Goal: Communication & Community: Participate in discussion

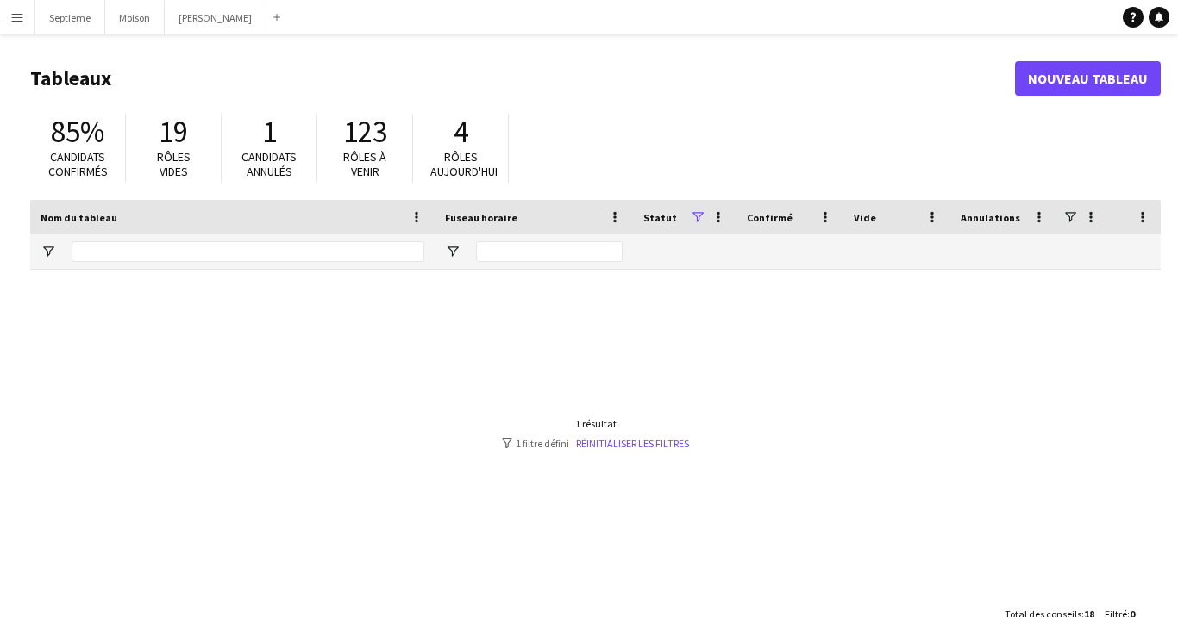
click at [3, 29] on button "Menu" at bounding box center [17, 17] width 34 height 34
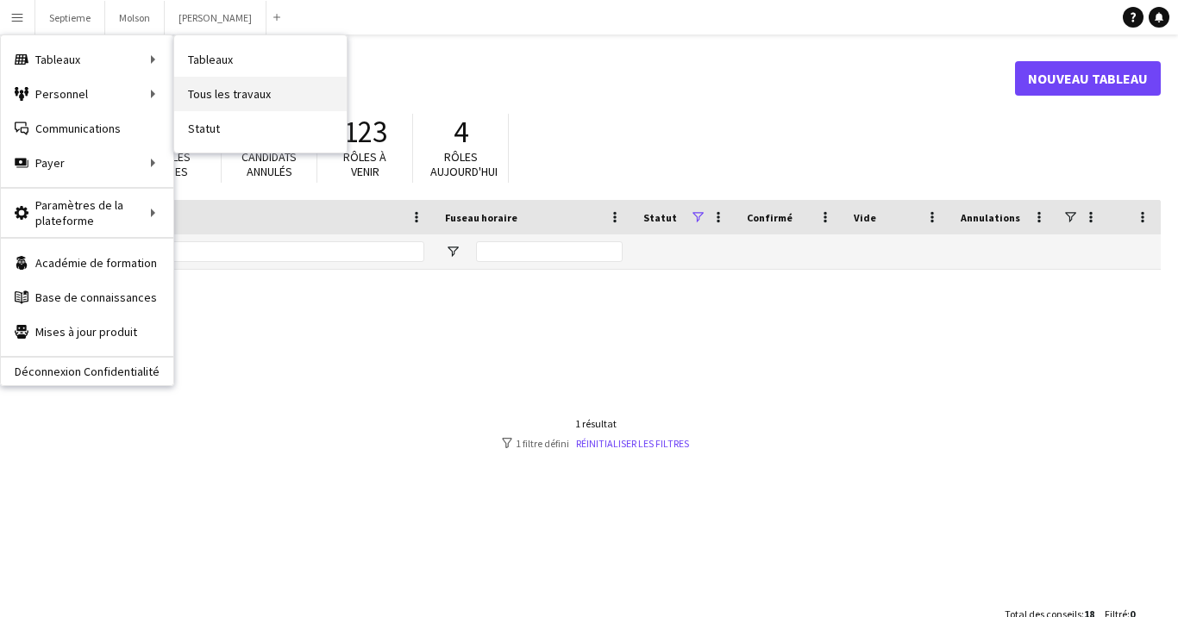
click at [244, 89] on link "Tous les travaux" at bounding box center [260, 94] width 172 height 34
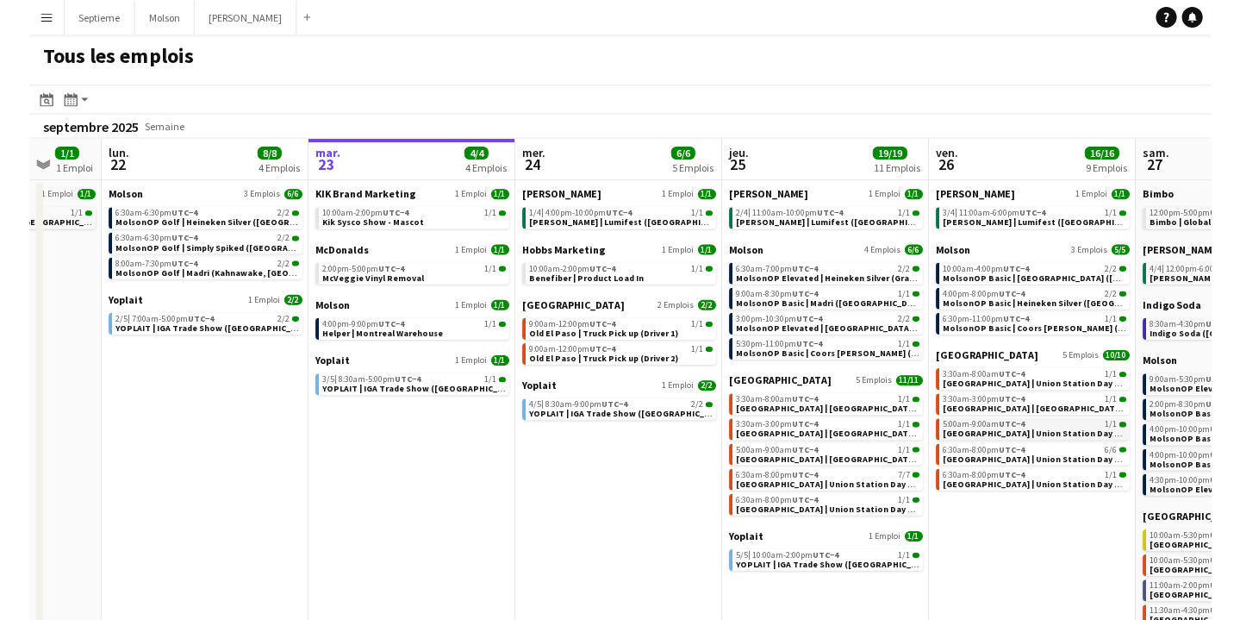
scroll to position [0, 544]
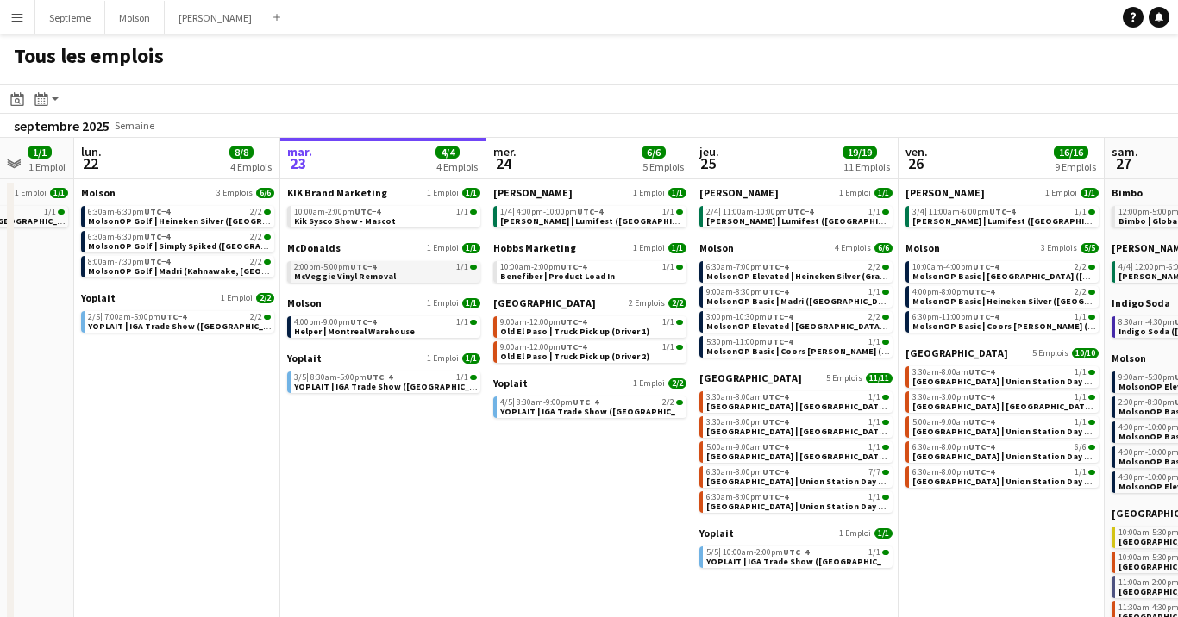
click at [383, 273] on span "McVeggie Vinyl Removal" at bounding box center [345, 276] width 102 height 11
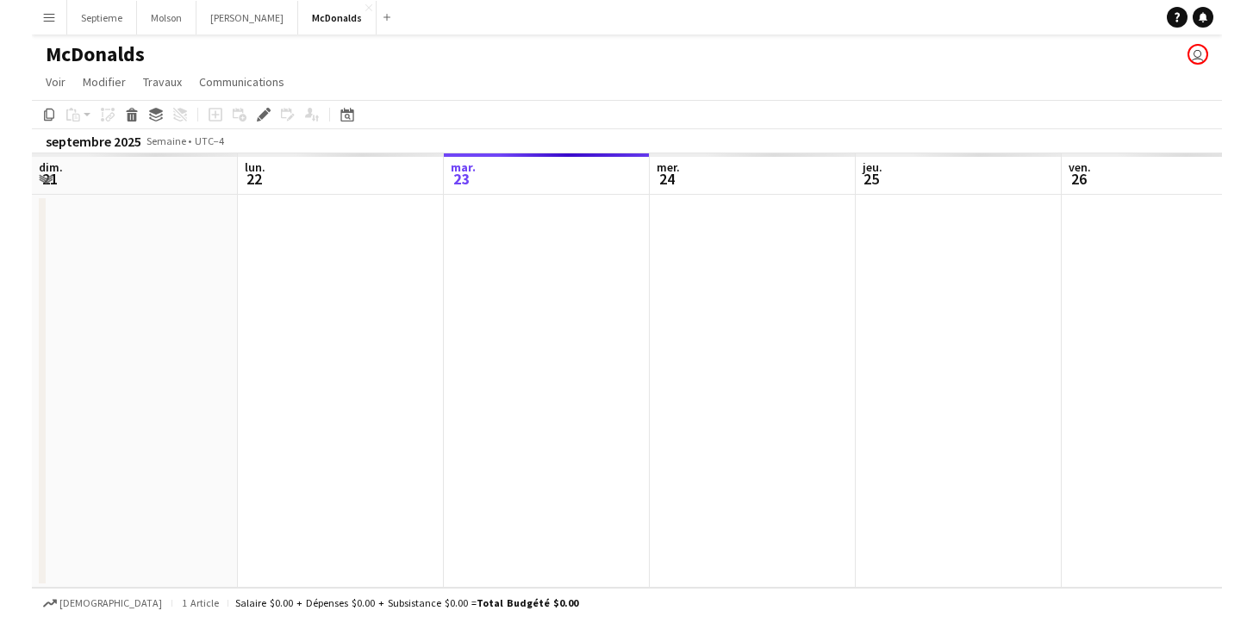
scroll to position [0, 593]
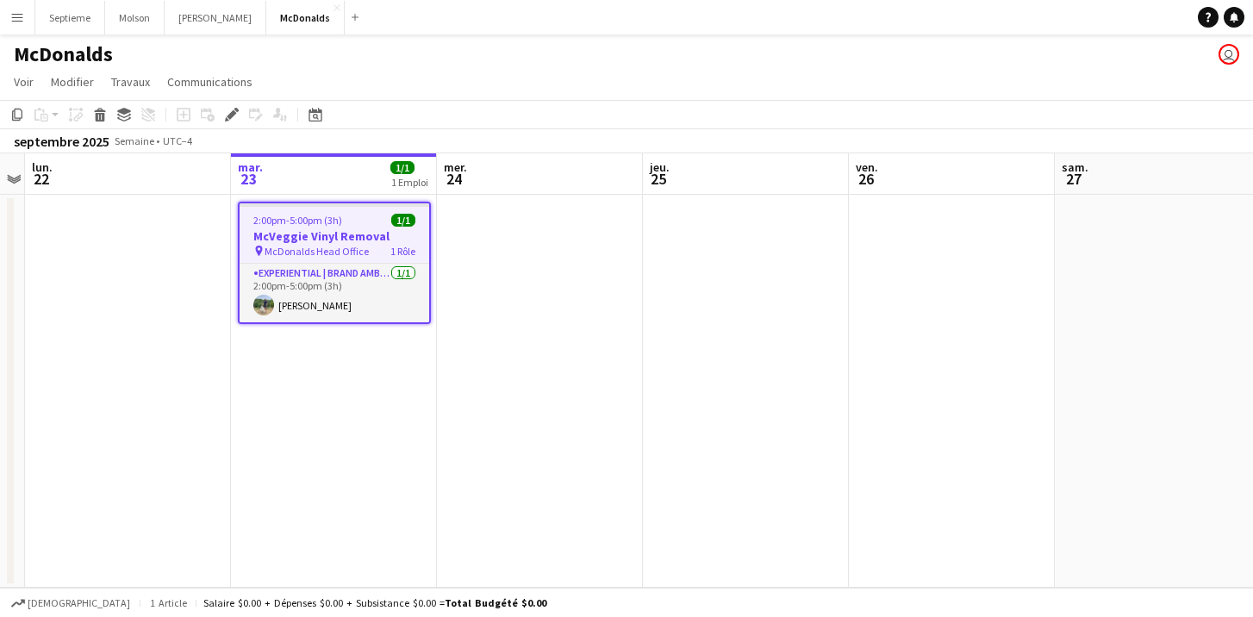
click at [15, 16] on app-icon "Menu" at bounding box center [17, 17] width 14 height 14
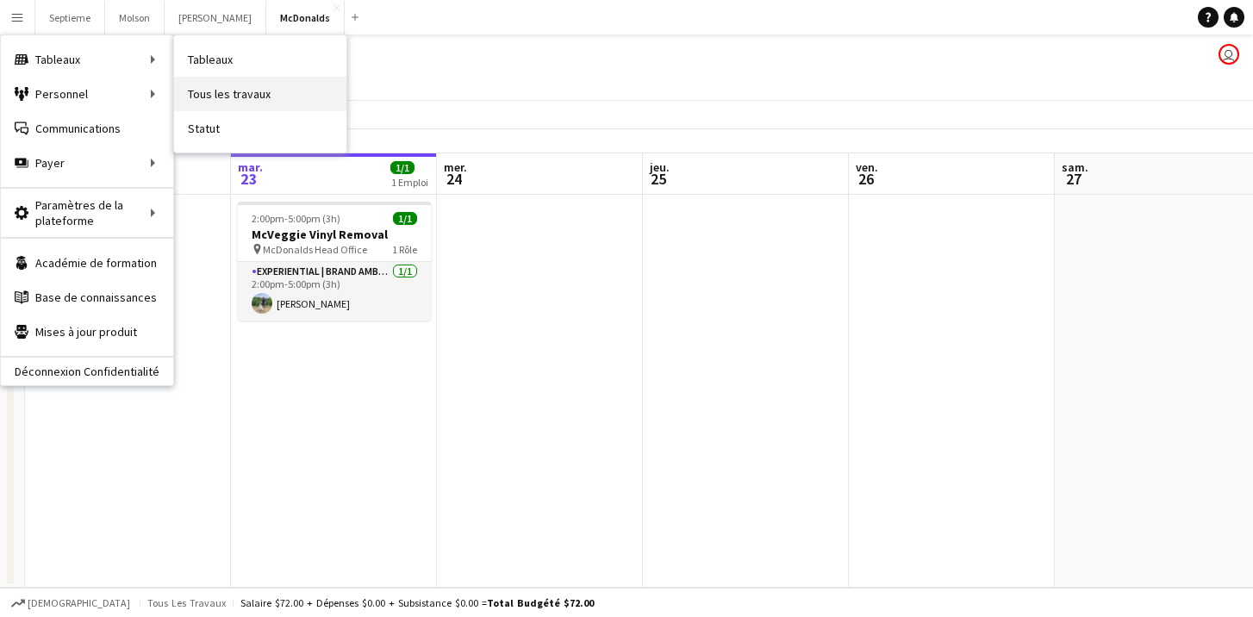
click at [230, 91] on link "Tous les travaux" at bounding box center [260, 94] width 172 height 34
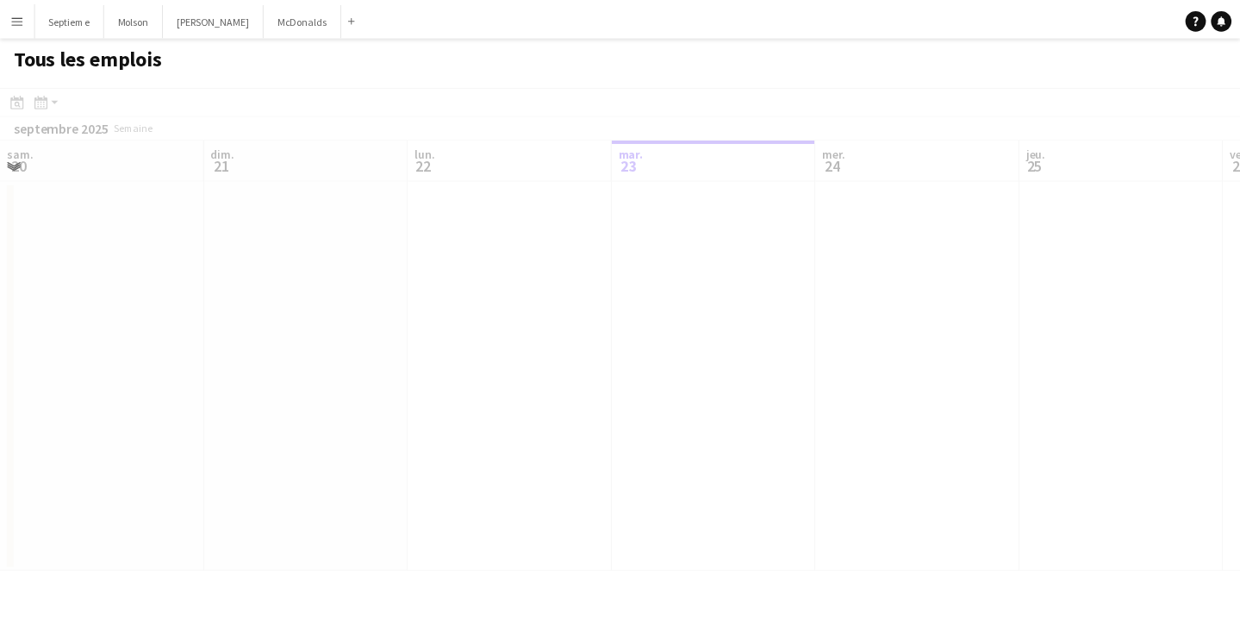
scroll to position [0, 412]
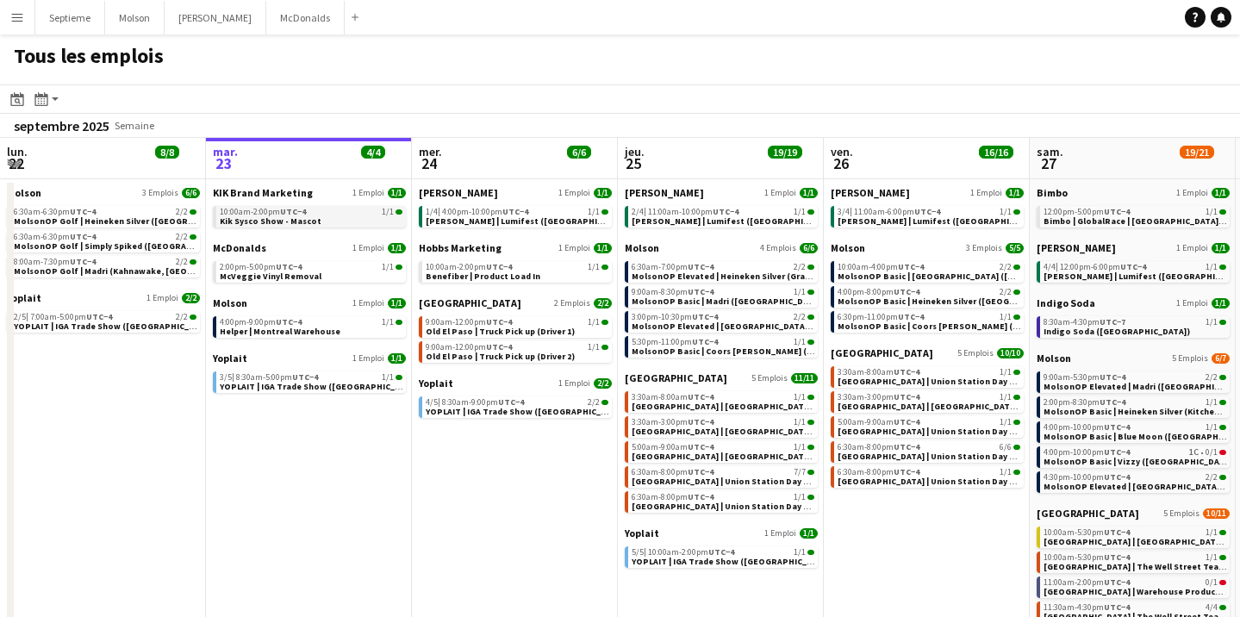
click at [307, 218] on span "Kik Sysco Show - Mascot" at bounding box center [271, 221] width 102 height 11
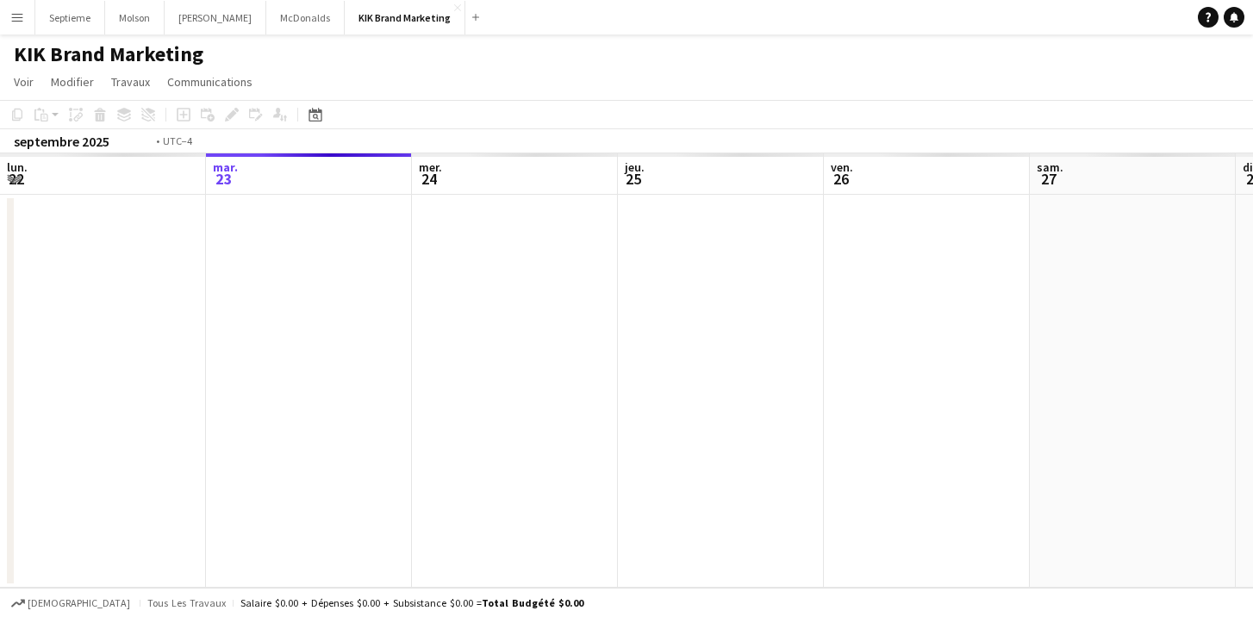
scroll to position [0, 593]
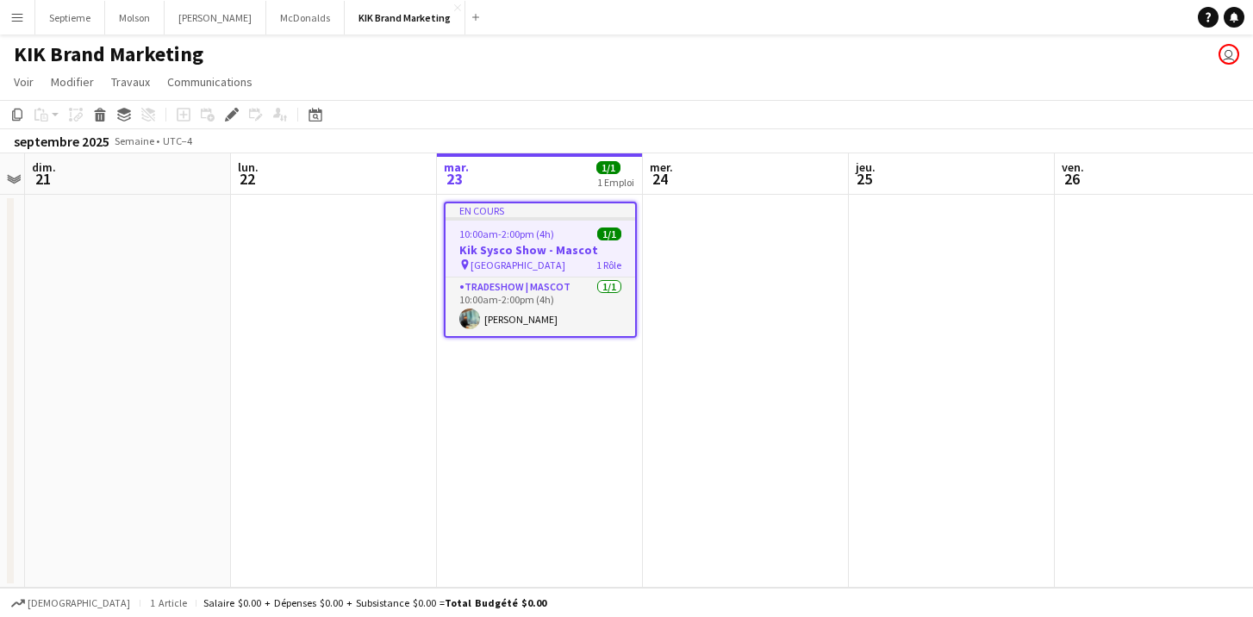
click at [559, 261] on span "[GEOGRAPHIC_DATA]" at bounding box center [518, 265] width 95 height 13
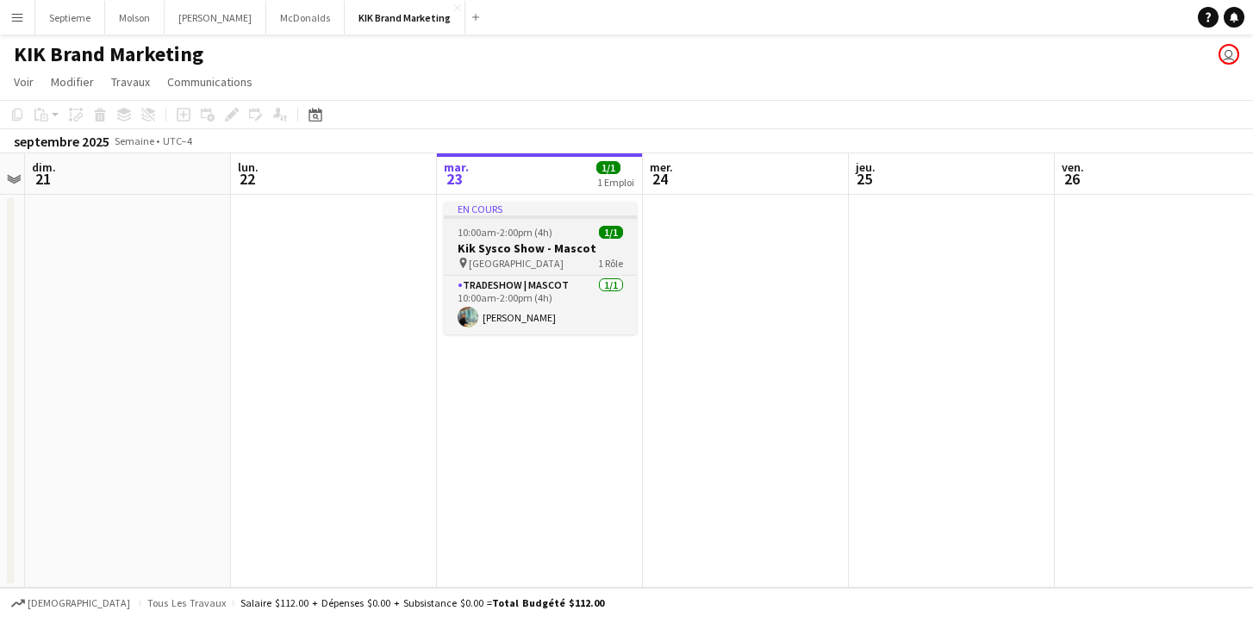
click at [559, 261] on span "[GEOGRAPHIC_DATA]" at bounding box center [516, 263] width 95 height 13
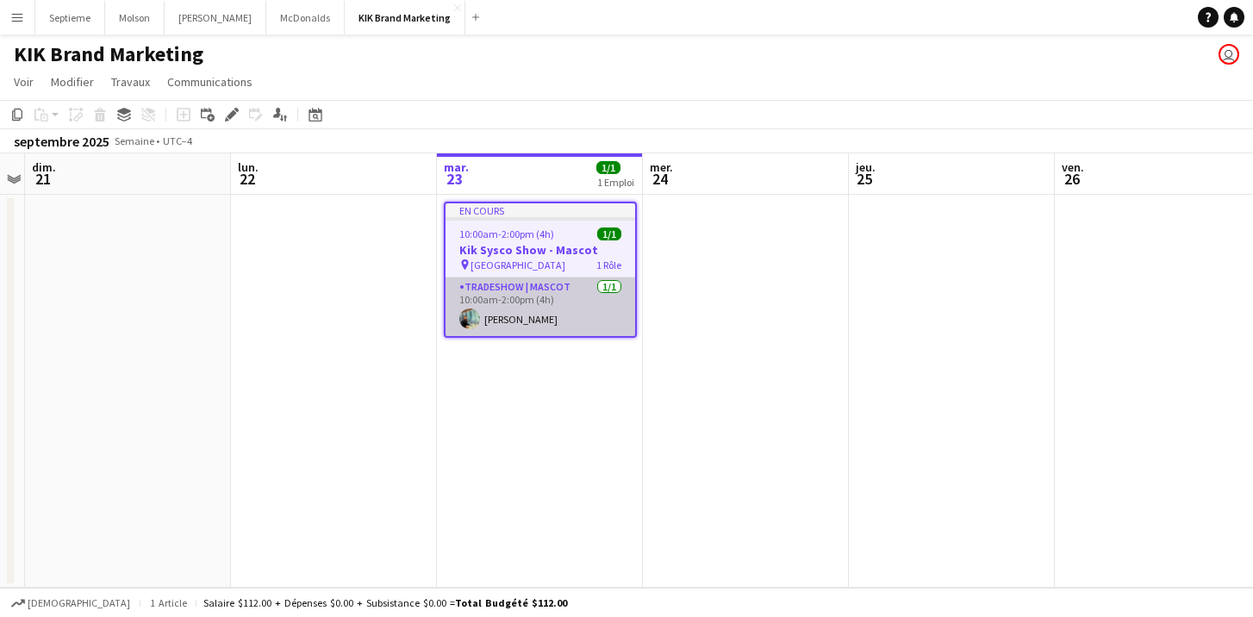
click at [501, 322] on app-card-role "Tradeshow | Mascot 1/1 10:00am-2:00pm (4h) Taha Asif" at bounding box center [541, 307] width 190 height 59
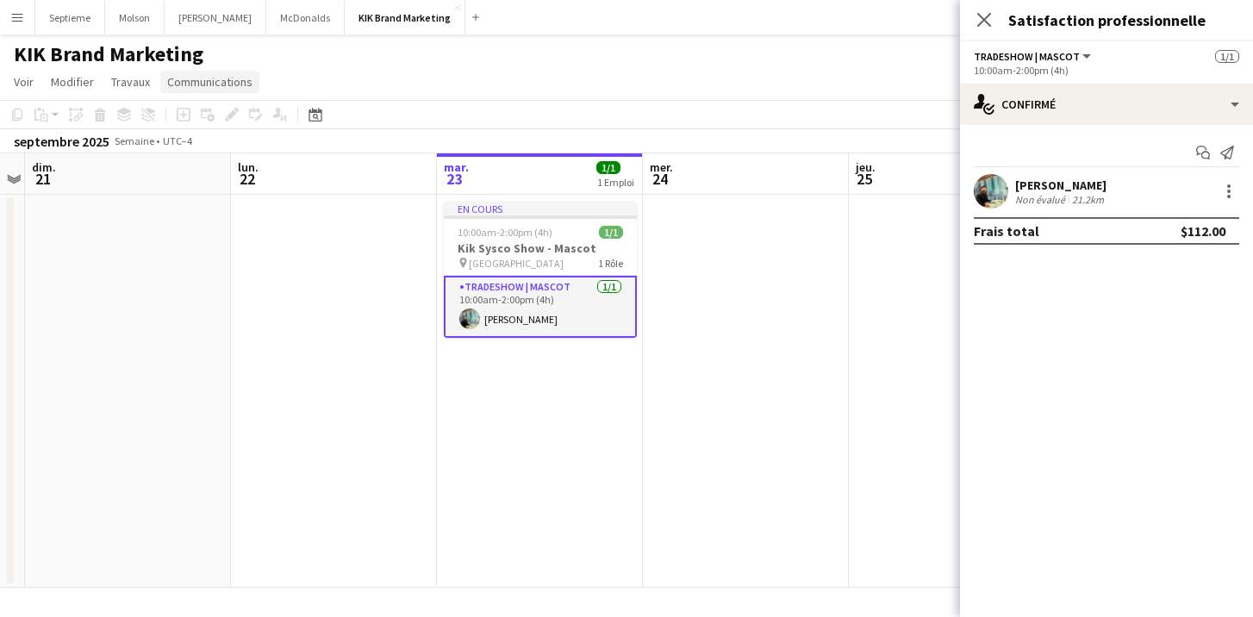
click at [226, 87] on span "Communications" at bounding box center [209, 82] width 85 height 16
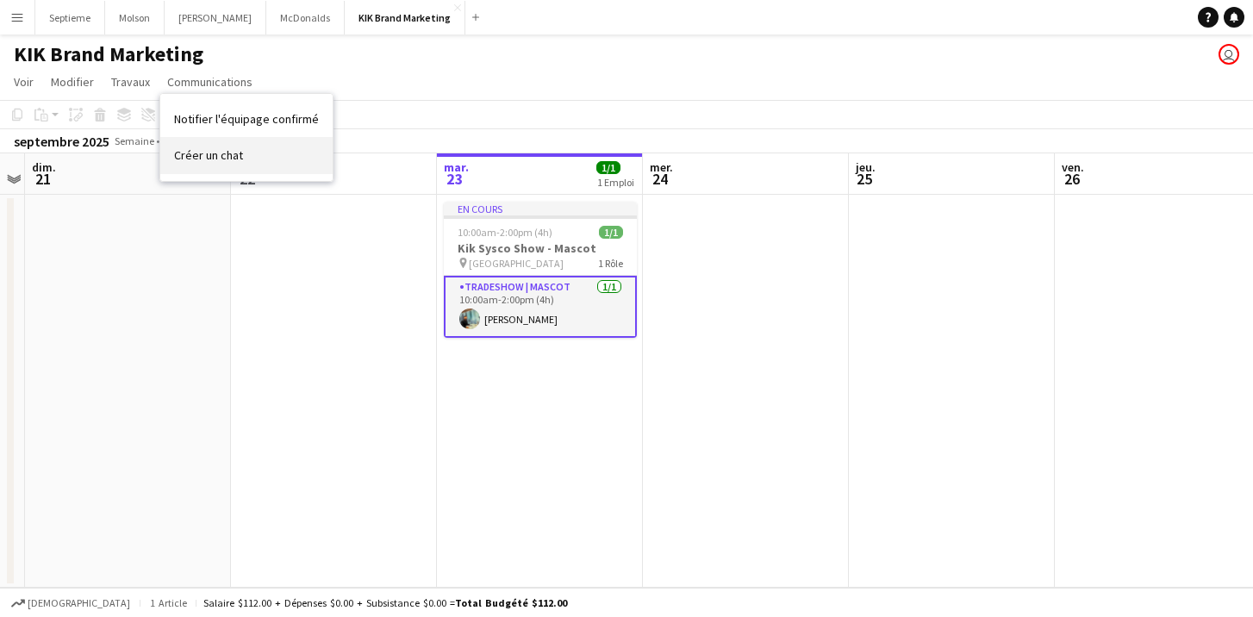
click at [231, 165] on link "Créer un chat" at bounding box center [246, 155] width 172 height 36
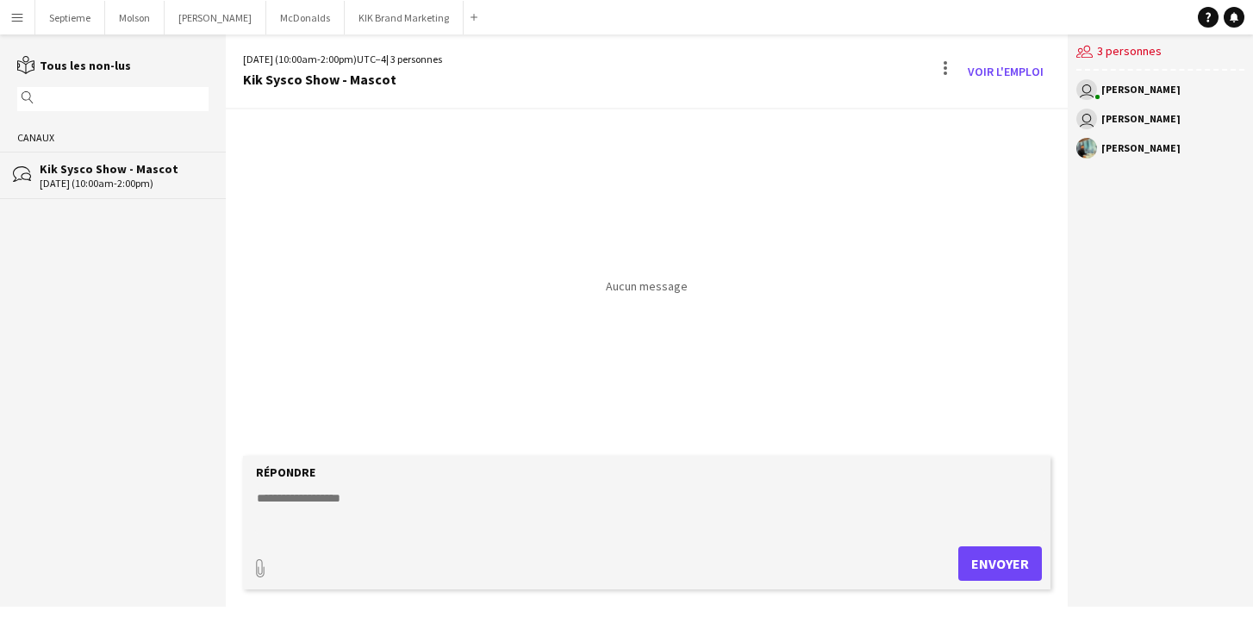
click at [370, 498] on textarea at bounding box center [650, 512] width 791 height 45
drag, startPoint x: 411, startPoint y: 495, endPoint x: 301, endPoint y: 499, distance: 110.4
click at [301, 499] on textarea "**********" at bounding box center [650, 512] width 791 height 45
type textarea "**********"
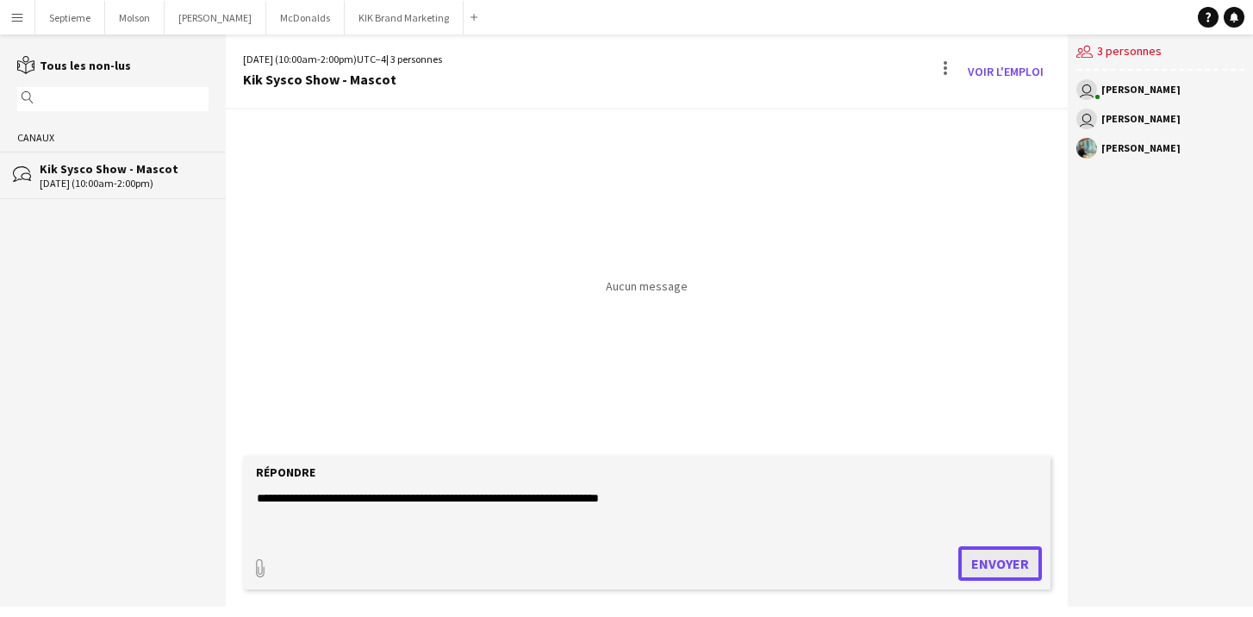
click at [1003, 560] on button "Envoyer" at bounding box center [1001, 564] width 84 height 34
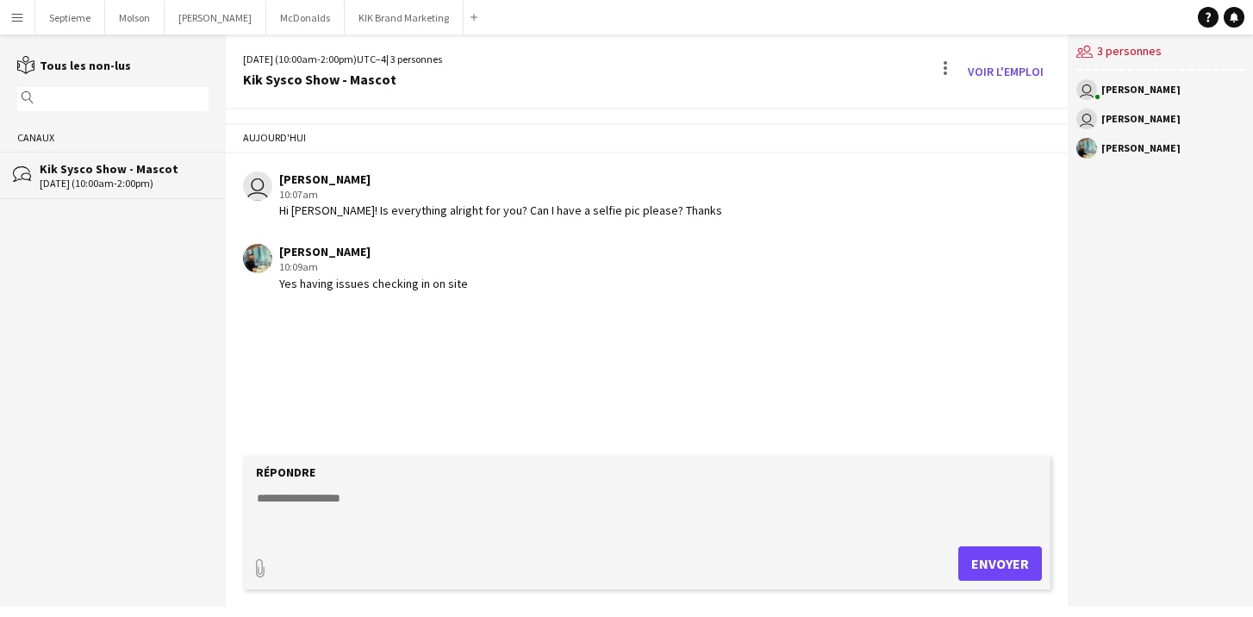
click at [332, 497] on textarea at bounding box center [650, 512] width 791 height 45
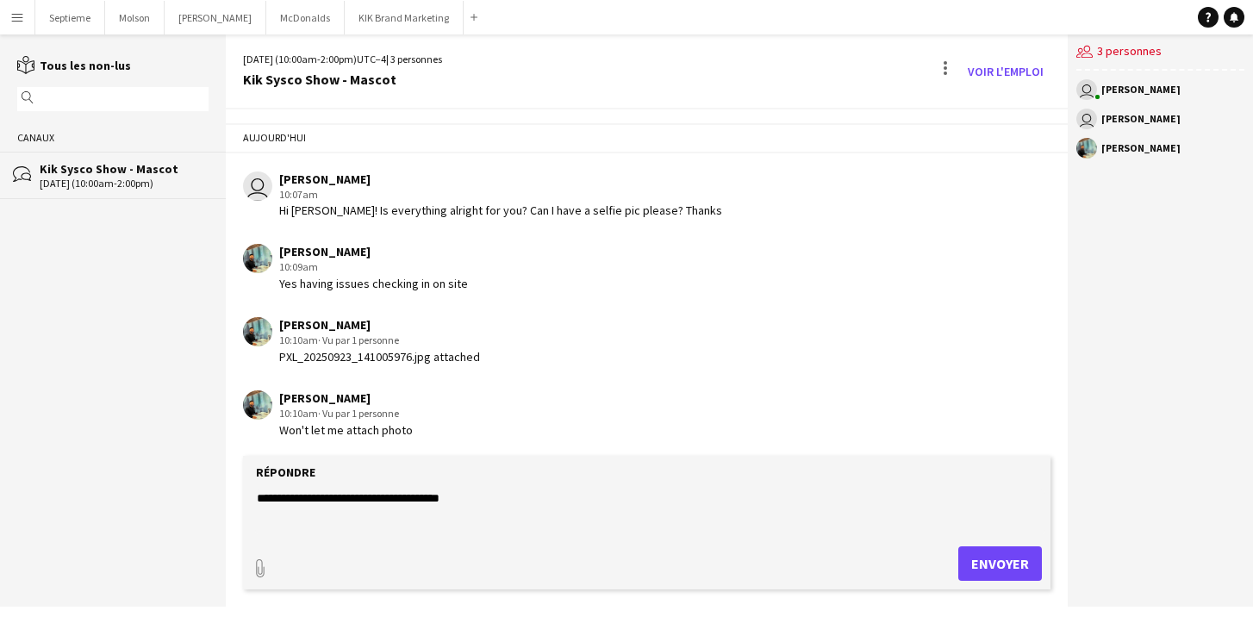
type textarea "**********"
click at [372, 500] on textarea "**********" at bounding box center [650, 512] width 791 height 45
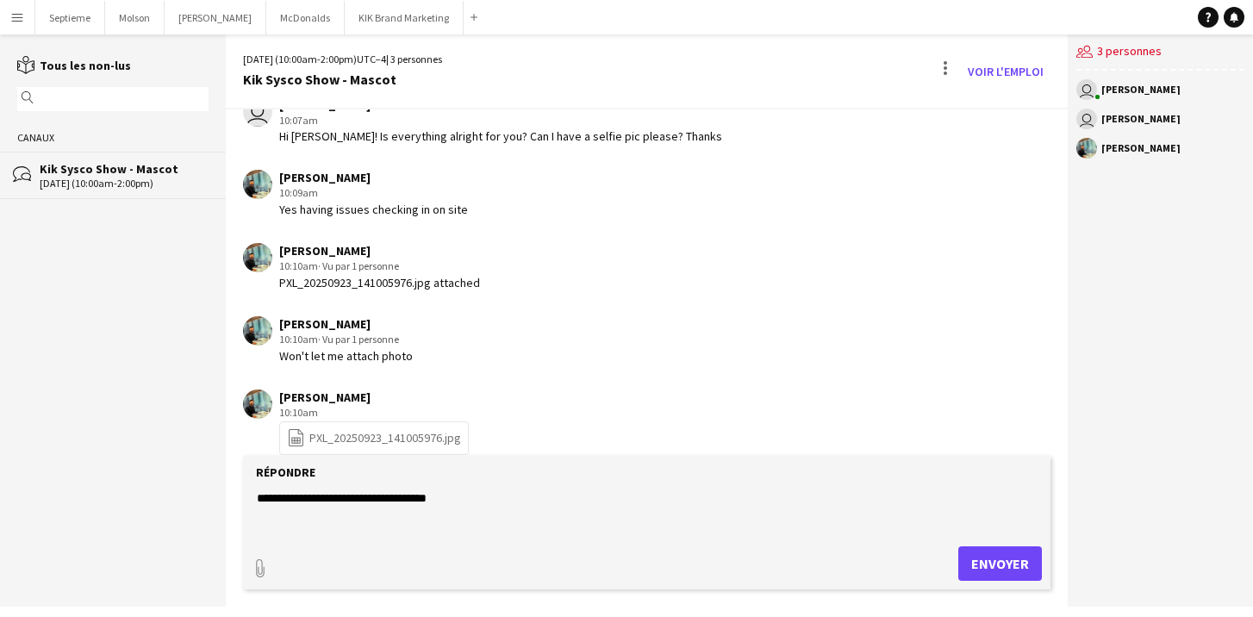
scroll to position [94, 0]
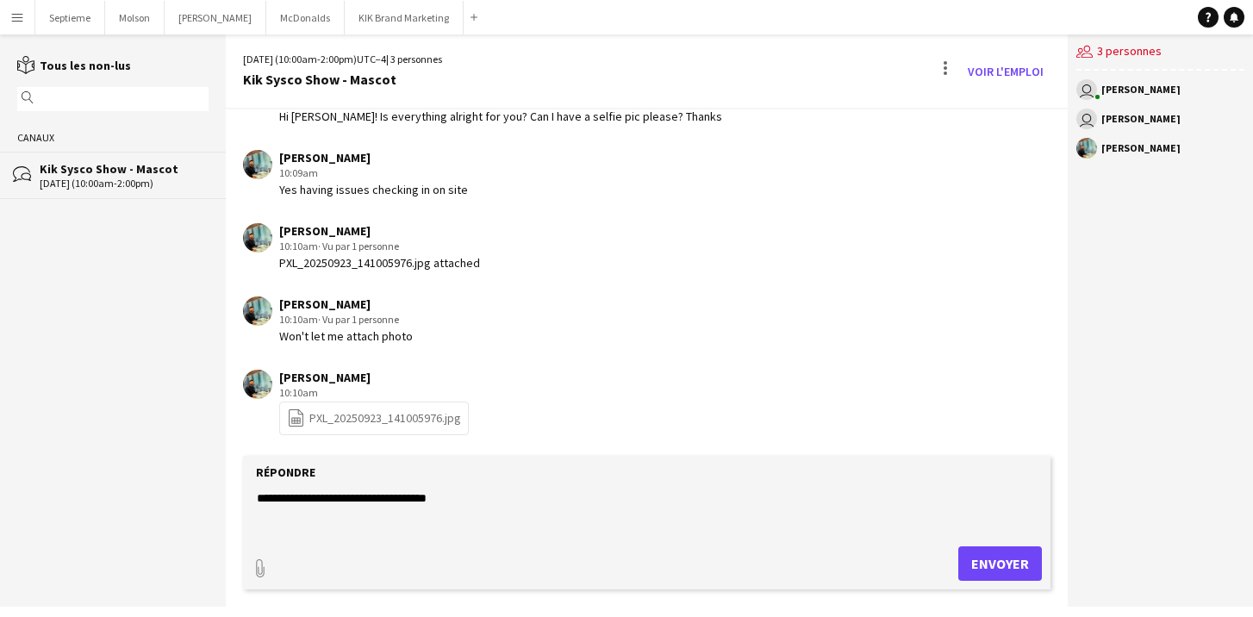
click at [391, 422] on link "file-spreadsheet PXL_20250923_141005976.jpg" at bounding box center [374, 419] width 174 height 20
click at [340, 491] on textarea "**********" at bounding box center [650, 512] width 791 height 45
type textarea "*********"
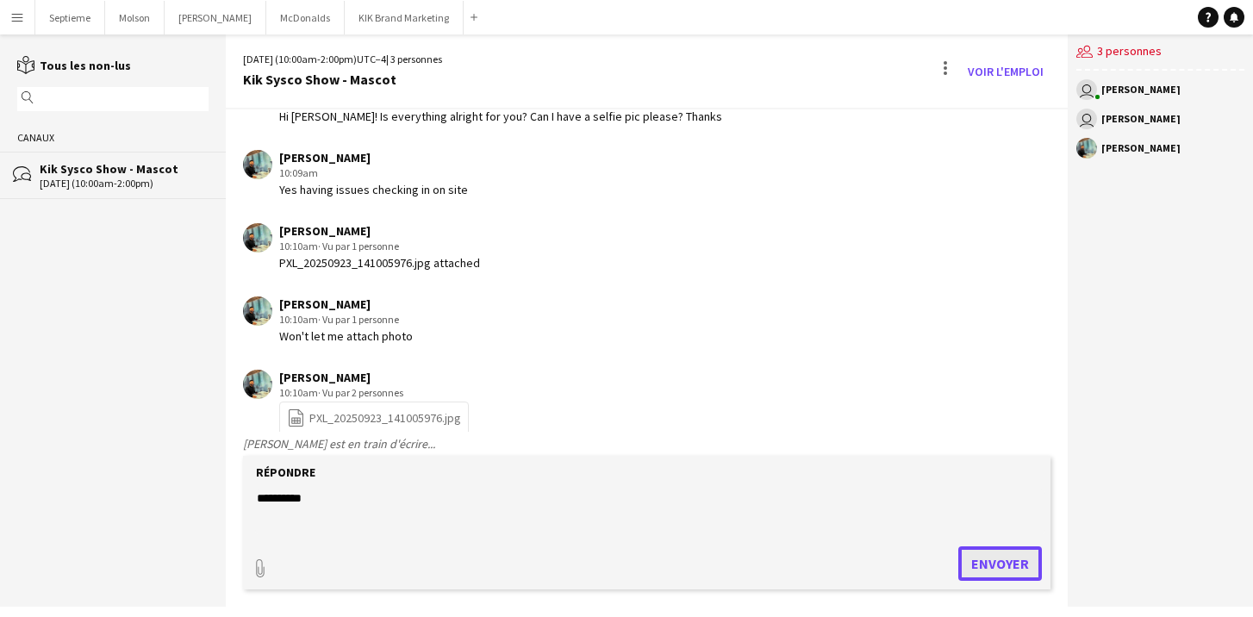
click at [987, 568] on button "Envoyer" at bounding box center [1001, 564] width 84 height 34
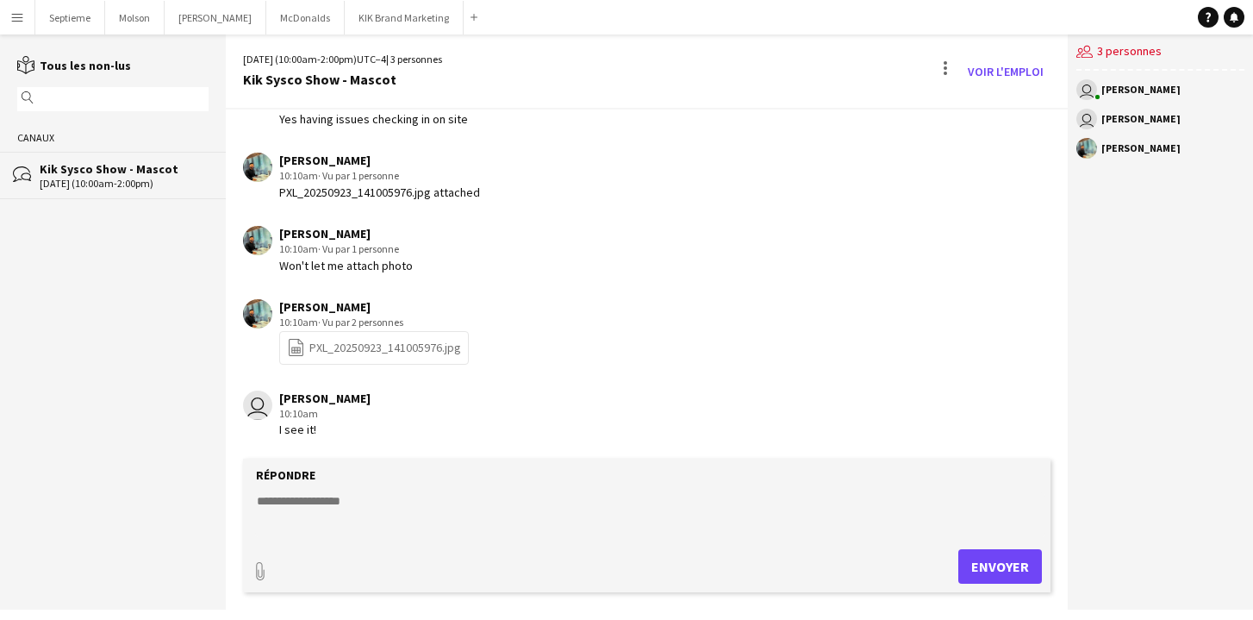
scroll to position [165, 0]
click at [449, 511] on textarea at bounding box center [650, 514] width 791 height 45
click at [371, 493] on textarea "**********" at bounding box center [650, 514] width 791 height 45
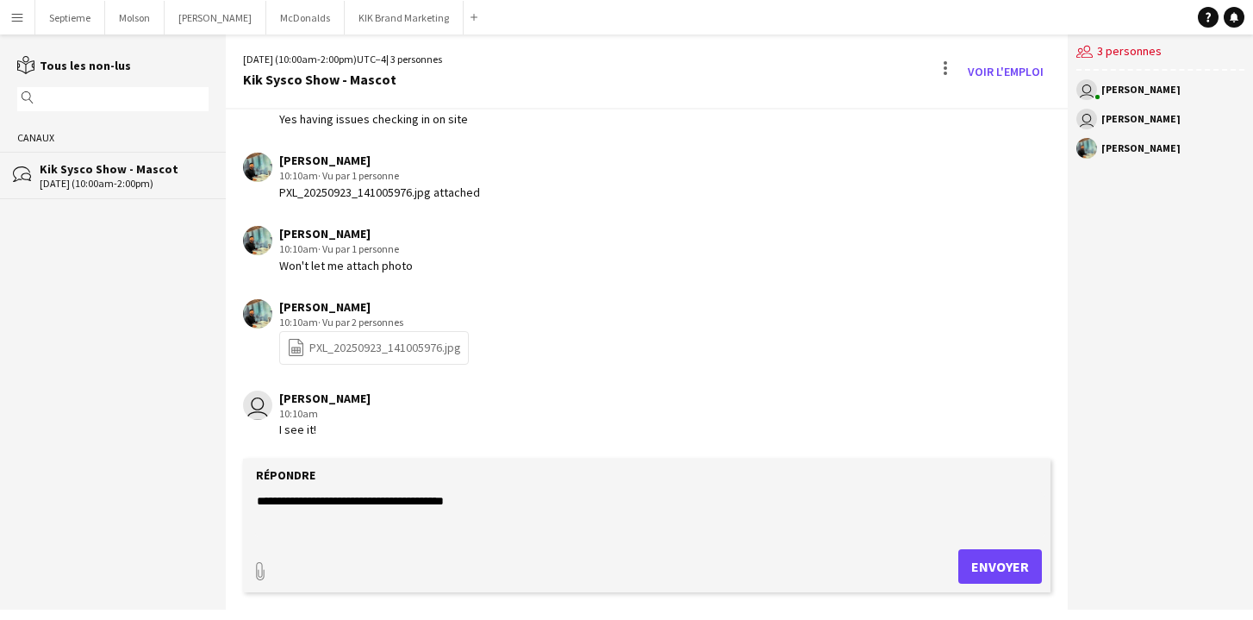
type textarea "**********"
click at [1003, 559] on button "Envoyer" at bounding box center [1001, 566] width 84 height 34
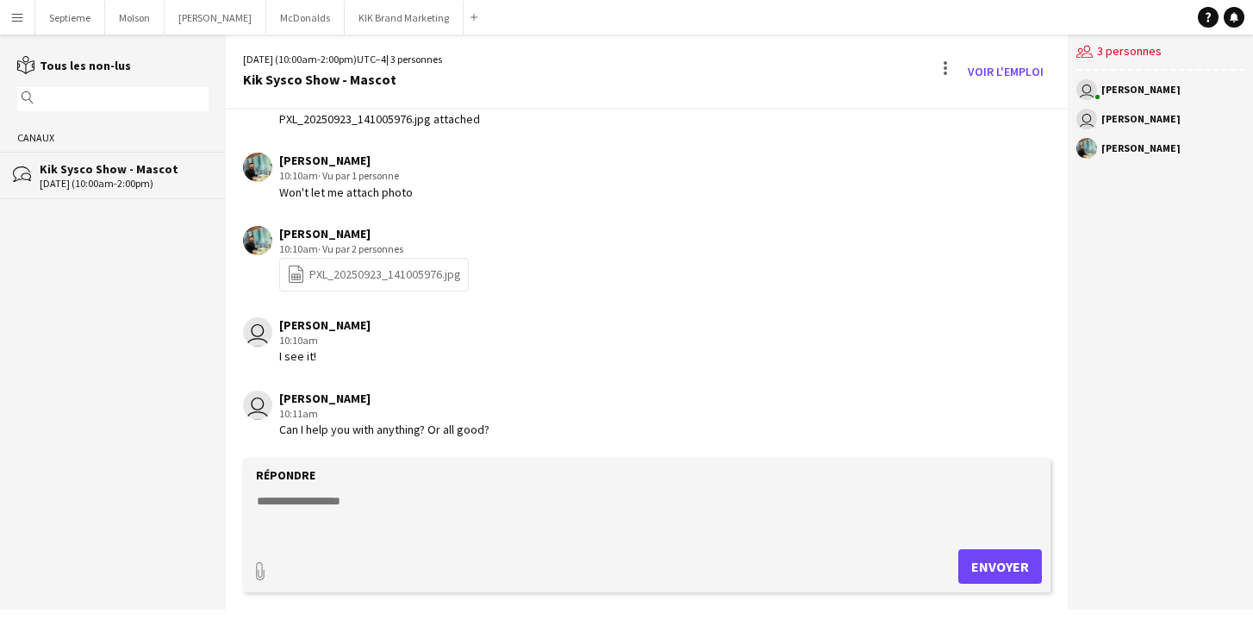
click at [17, 17] on app-icon "Menu" at bounding box center [17, 17] width 14 height 14
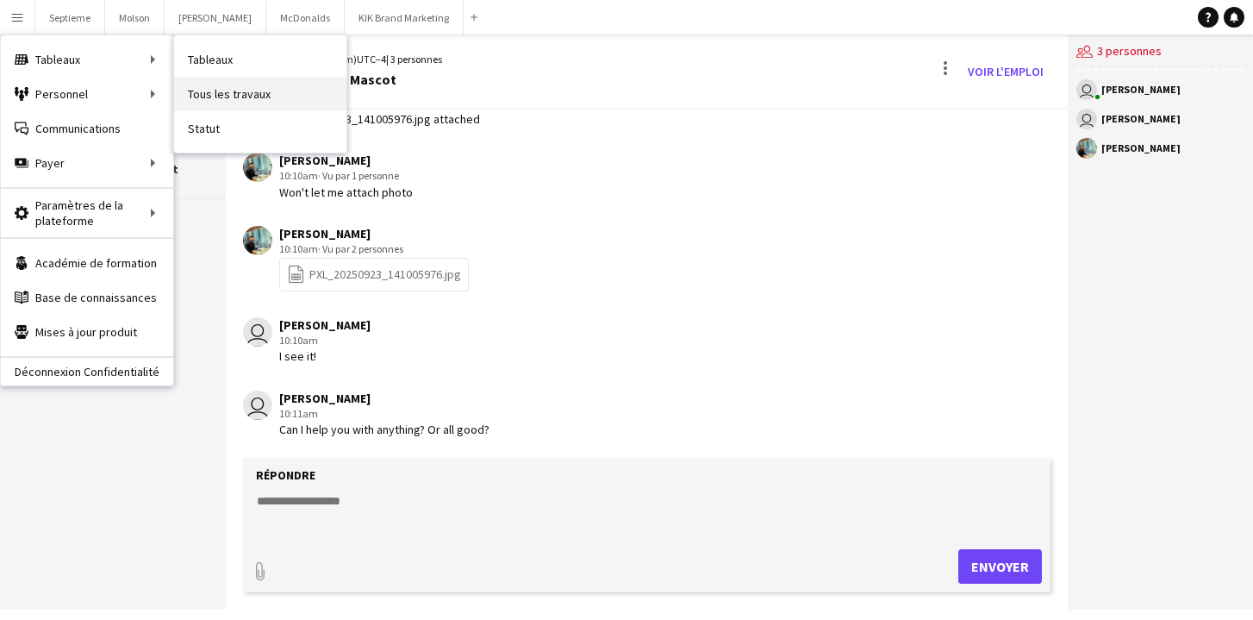
click at [229, 89] on link "Tous les travaux" at bounding box center [260, 94] width 172 height 34
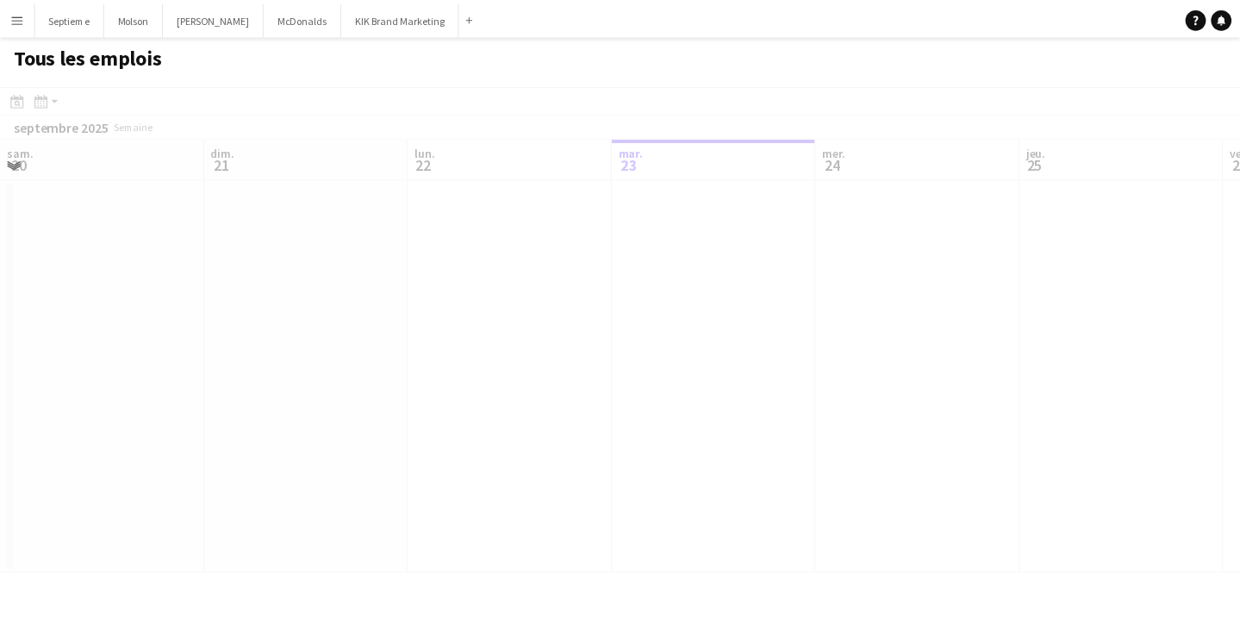
scroll to position [0, 412]
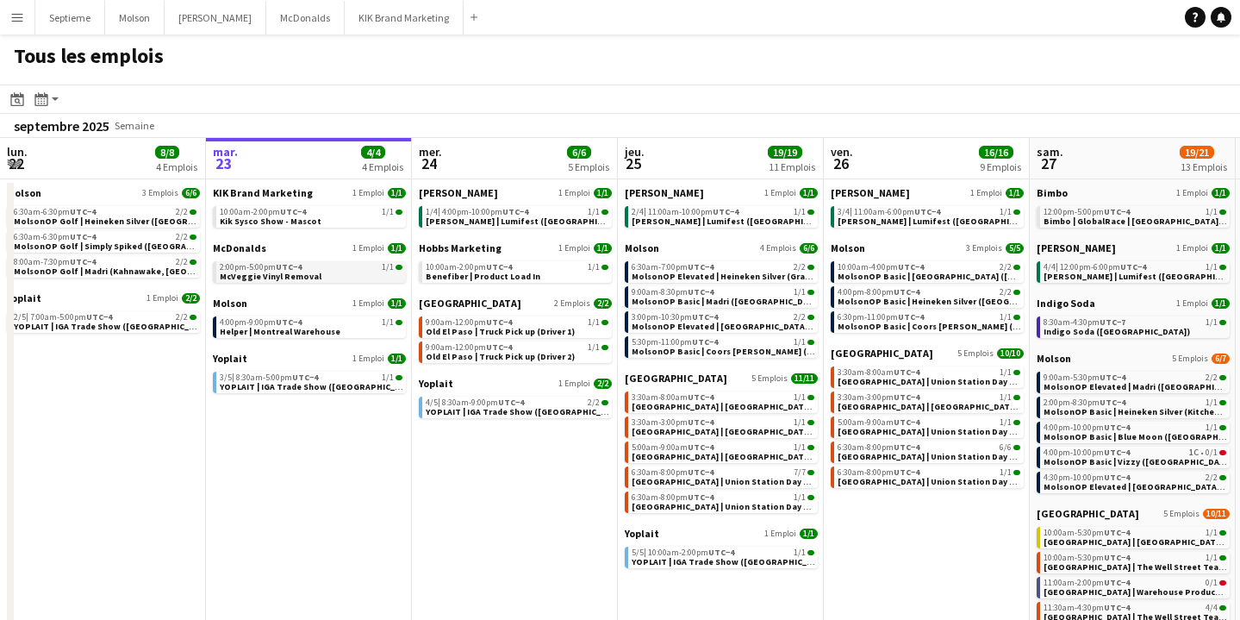
click at [299, 263] on span "UTC−4" at bounding box center [289, 266] width 26 height 11
click at [320, 221] on link "10:00am-2:00pm UTC−4 1/1 Kik Sysco Show - Mascot" at bounding box center [311, 216] width 183 height 20
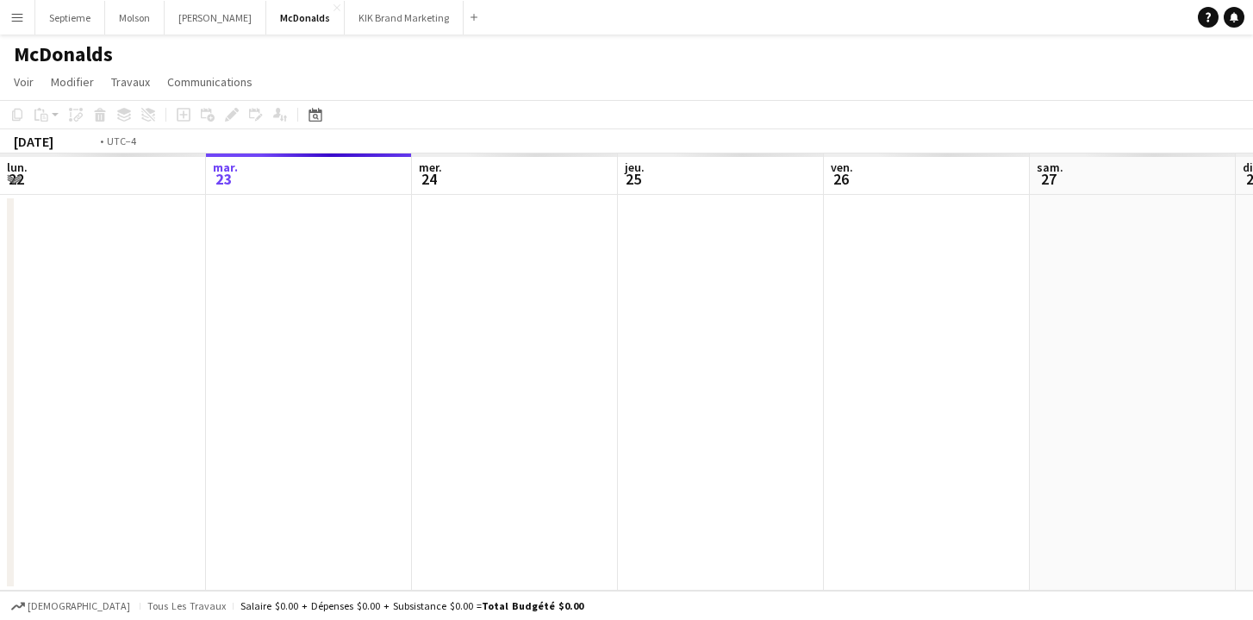
scroll to position [0, 593]
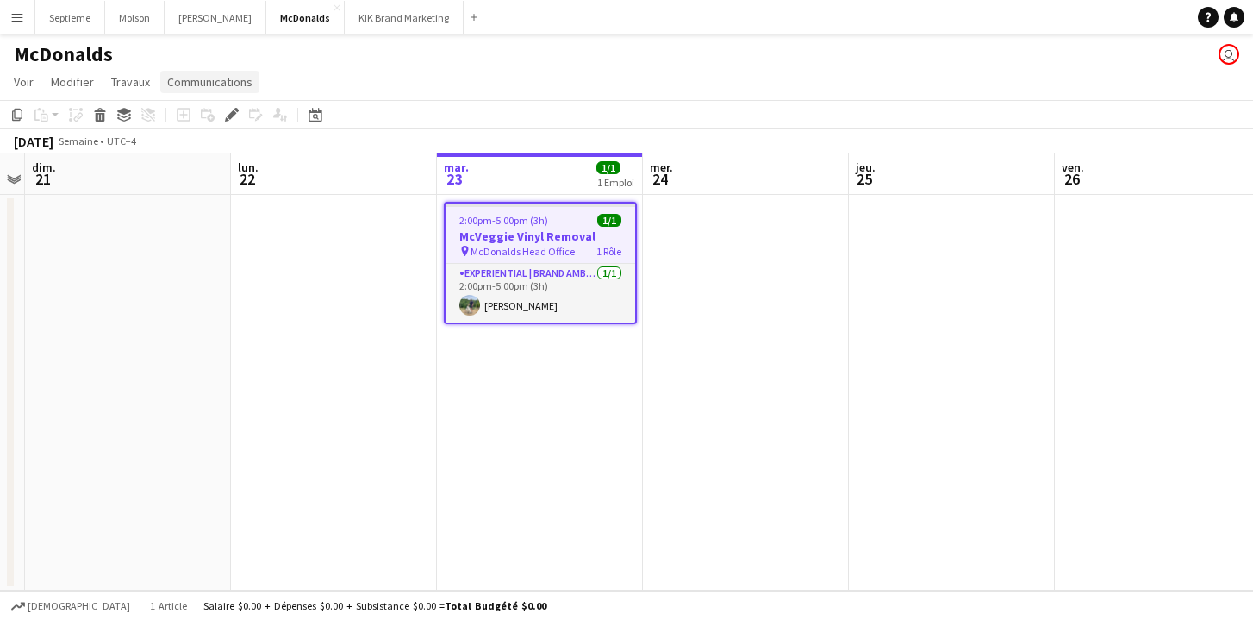
click at [218, 84] on span "Communications" at bounding box center [209, 82] width 85 height 16
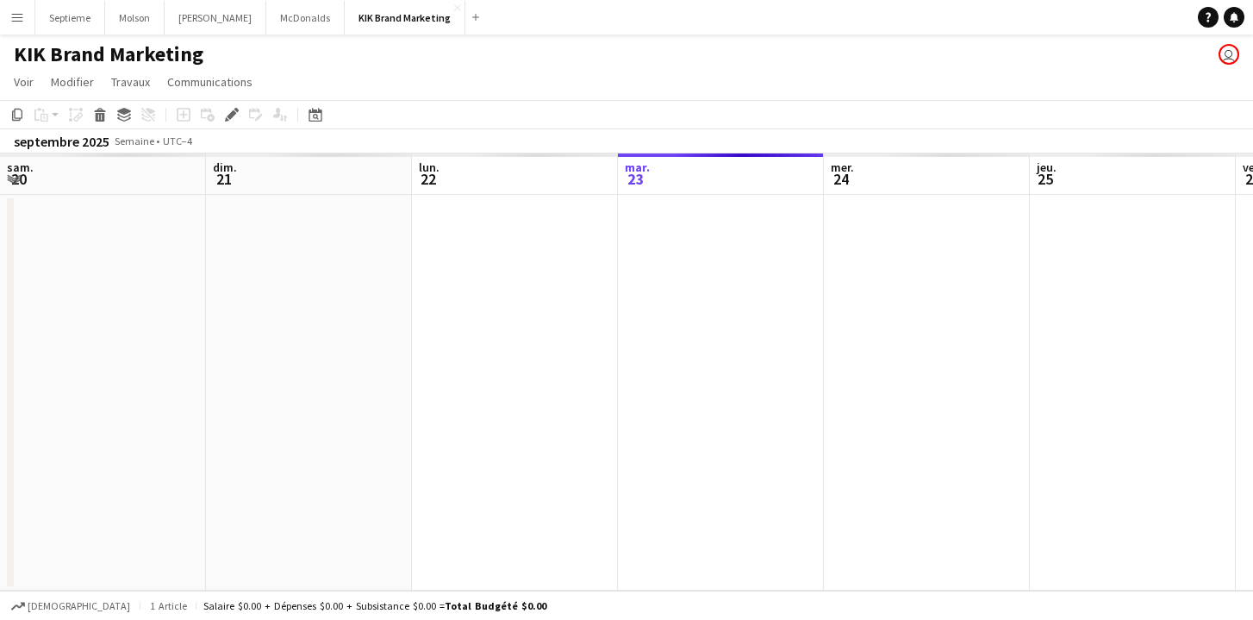
scroll to position [0, 593]
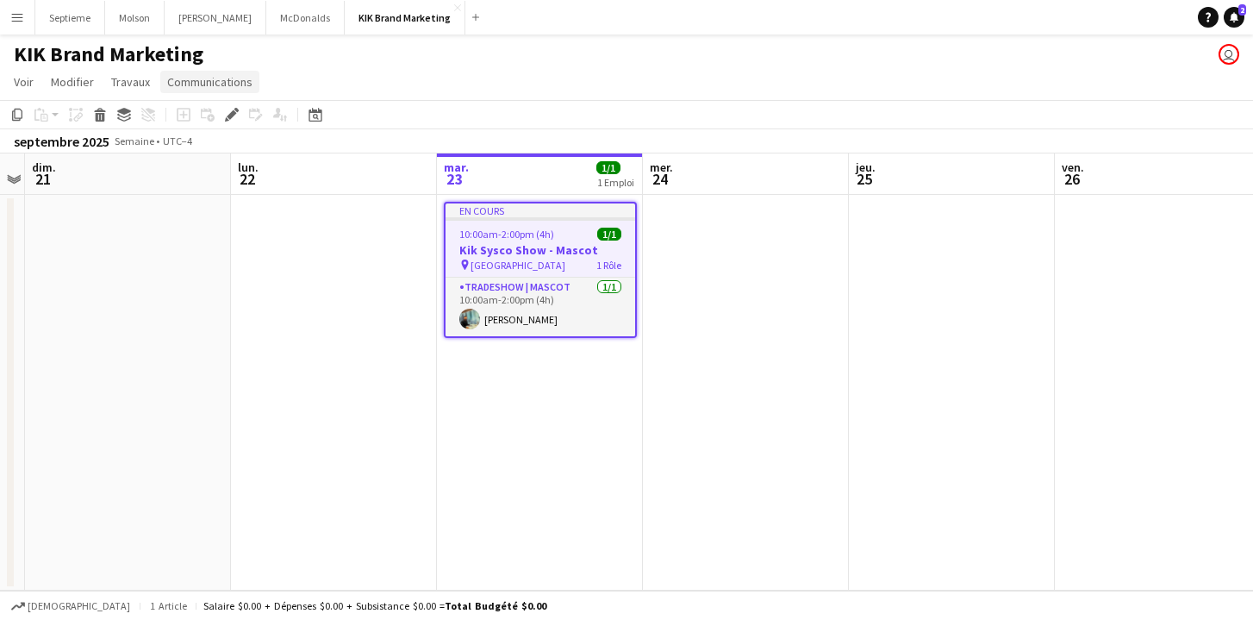
click at [218, 82] on span "Communications" at bounding box center [209, 82] width 85 height 16
click at [220, 149] on span "Créer un chat" at bounding box center [208, 155] width 69 height 16
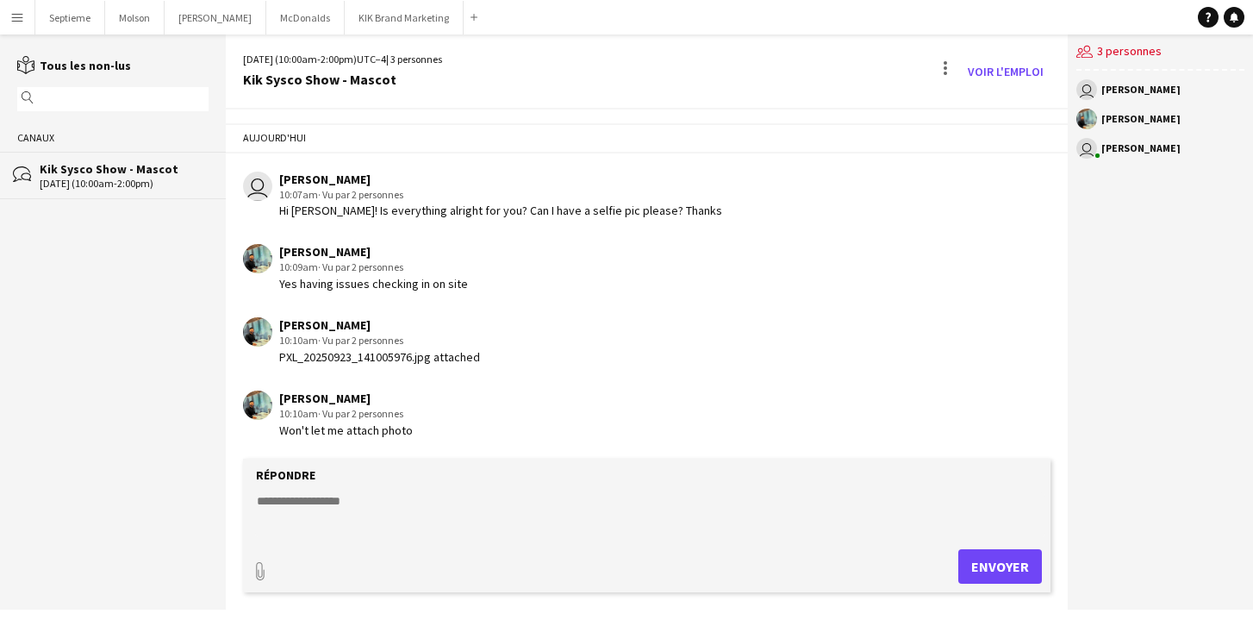
scroll to position [384, 0]
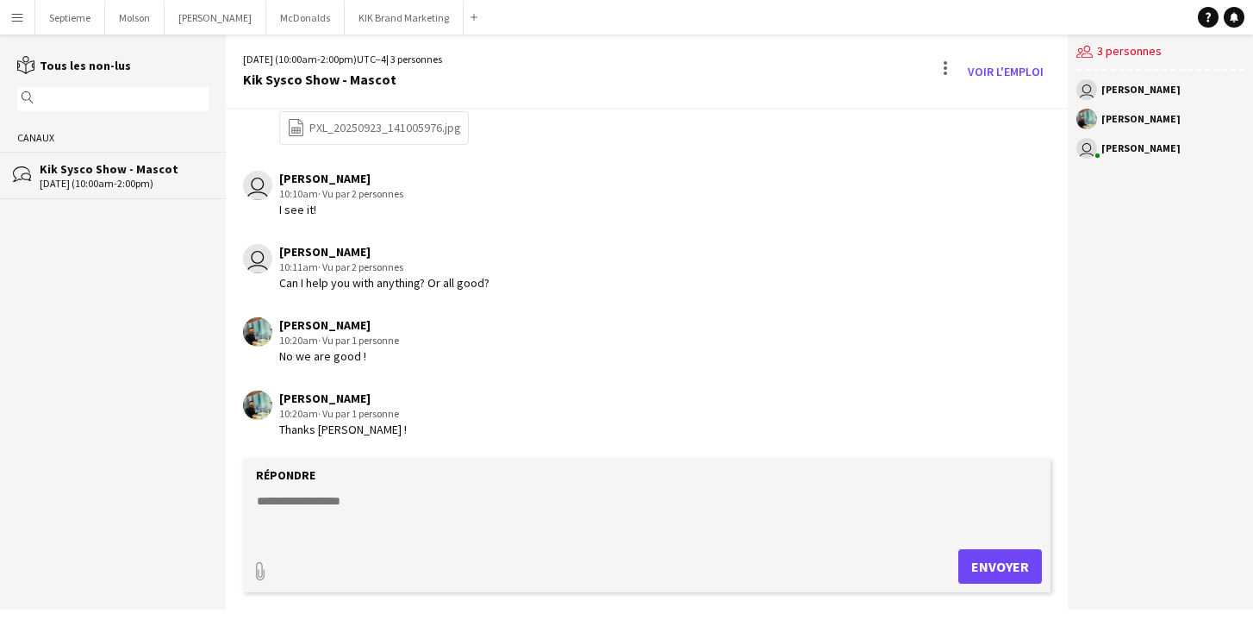
click at [383, 498] on textarea at bounding box center [650, 514] width 791 height 45
type textarea "**********"
click at [1029, 564] on button "Envoyer" at bounding box center [1001, 566] width 84 height 34
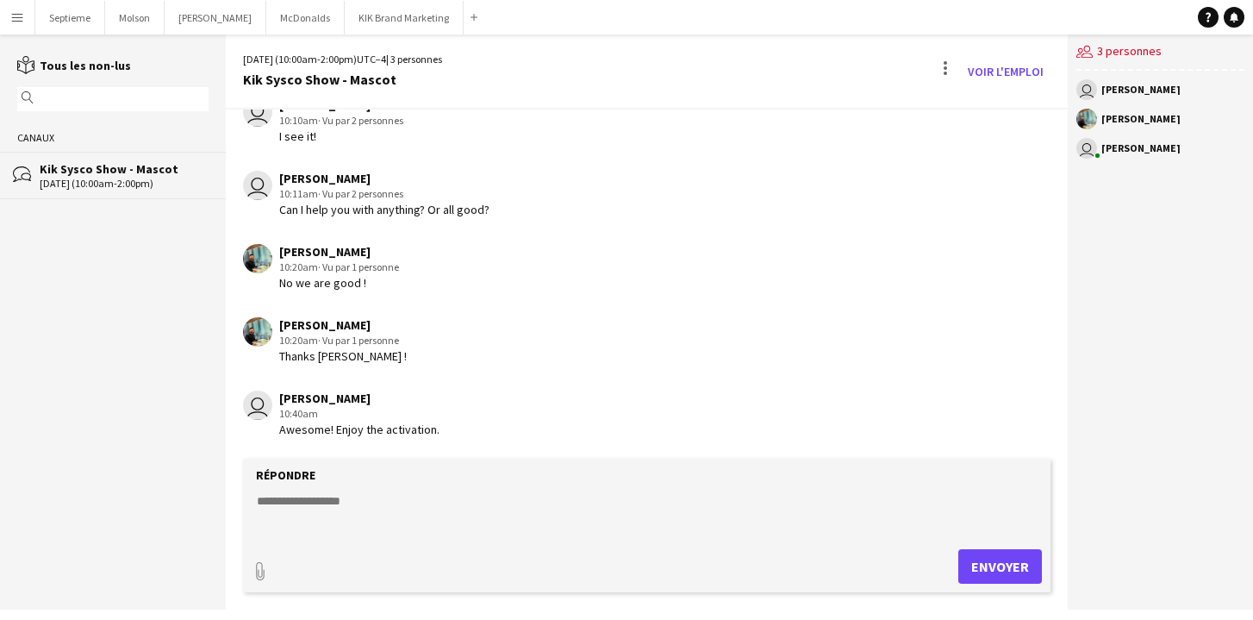
click at [18, 18] on app-icon "Menu" at bounding box center [17, 17] width 14 height 14
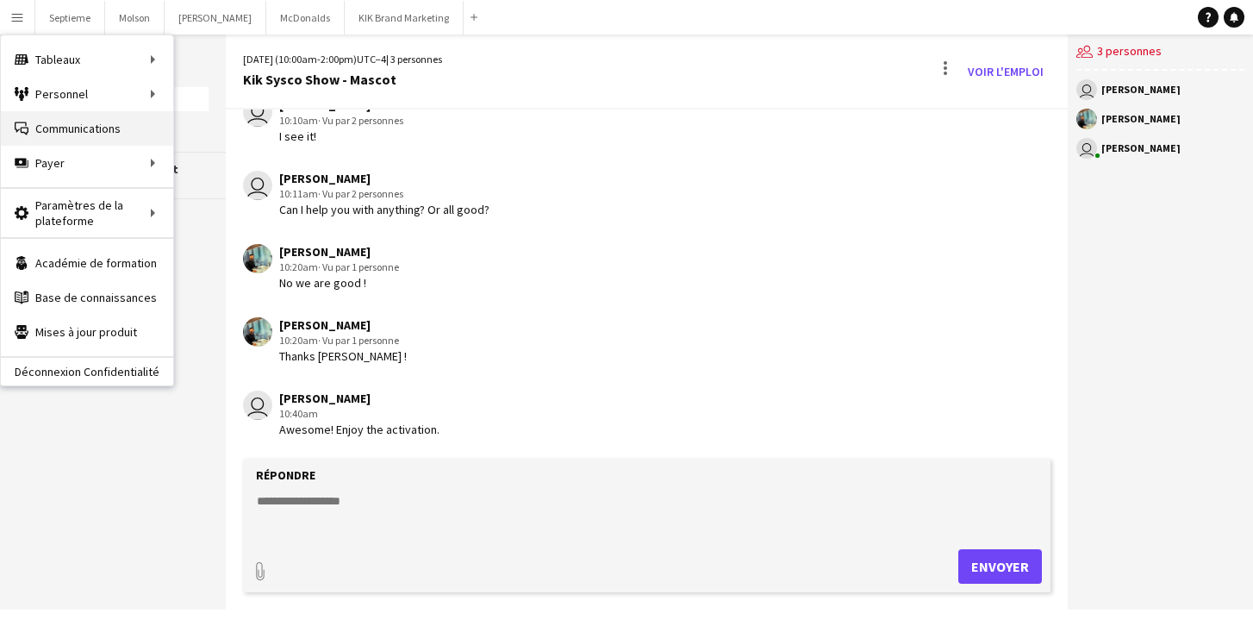
click at [75, 128] on link "Communications Communications" at bounding box center [87, 128] width 172 height 34
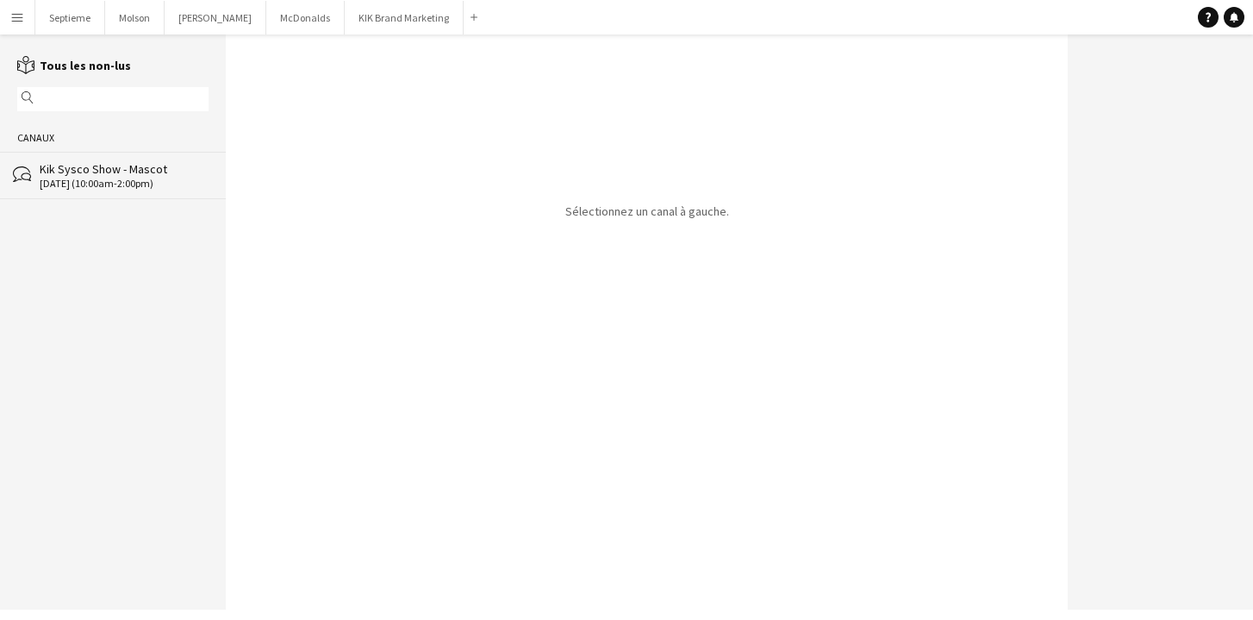
click at [23, 16] on app-icon "Menu" at bounding box center [17, 17] width 14 height 14
